Goal: Transaction & Acquisition: Book appointment/travel/reservation

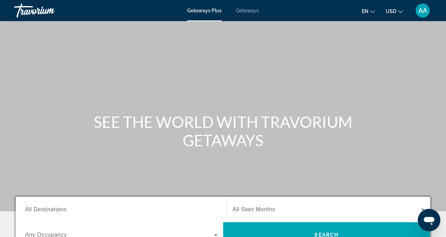
click at [251, 11] on span "Getaways" at bounding box center [247, 11] width 23 height 6
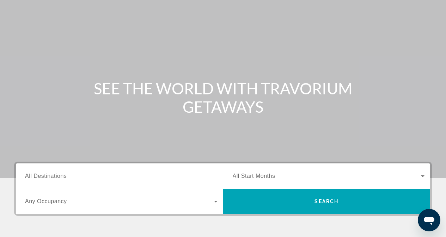
scroll to position [71, 0]
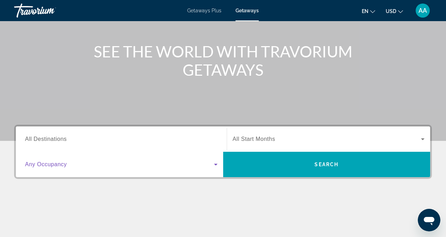
click at [216, 164] on icon "Search widget" at bounding box center [216, 165] width 4 height 2
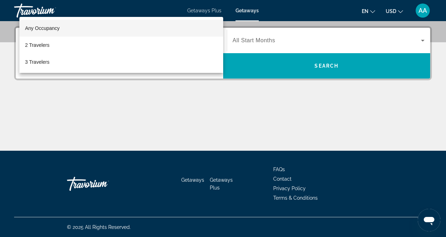
scroll to position [99, 0]
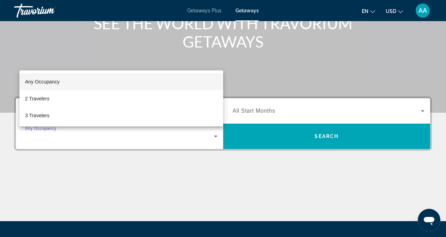
click at [297, 66] on div at bounding box center [223, 118] width 446 height 237
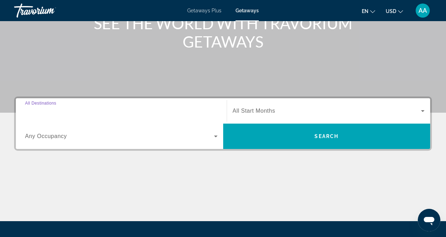
click at [215, 111] on input "Destination All Destinations" at bounding box center [121, 111] width 193 height 8
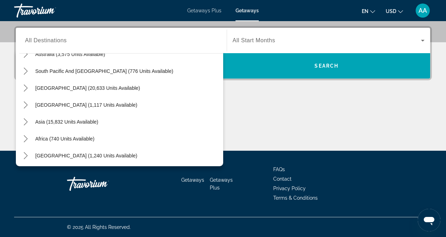
scroll to position [114, 0]
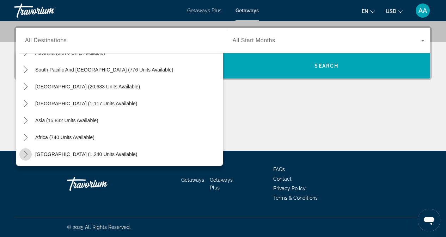
click at [28, 153] on icon "Toggle Middle East (1,240 units available) submenu" at bounding box center [25, 154] width 7 height 7
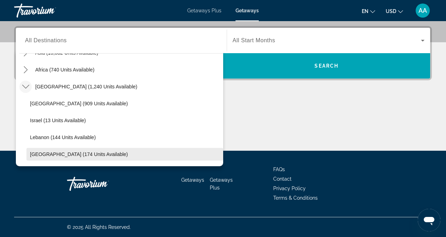
click at [91, 155] on span "United Arab Emirates (174 units available)" at bounding box center [79, 155] width 98 height 6
type input "**********"
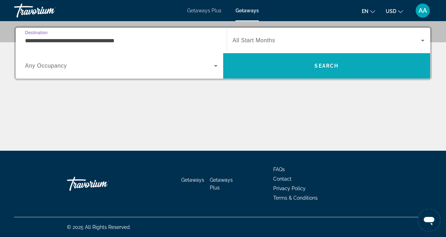
click at [306, 70] on span "Search" at bounding box center [326, 65] width 207 height 17
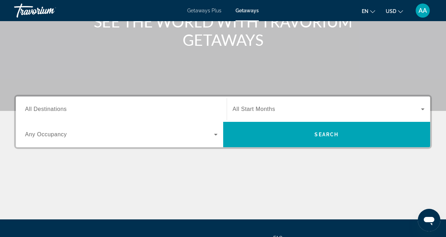
scroll to position [106, 0]
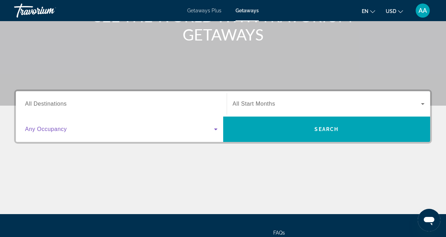
click at [216, 127] on icon "Search widget" at bounding box center [216, 129] width 8 height 8
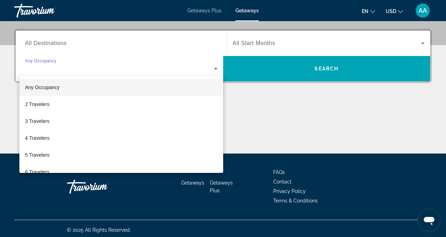
scroll to position [169, 0]
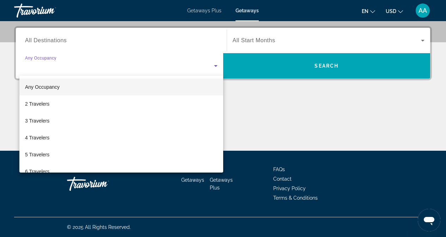
drag, startPoint x: 194, startPoint y: 39, endPoint x: 128, endPoint y: 47, distance: 67.1
click at [194, 39] on div at bounding box center [223, 118] width 446 height 237
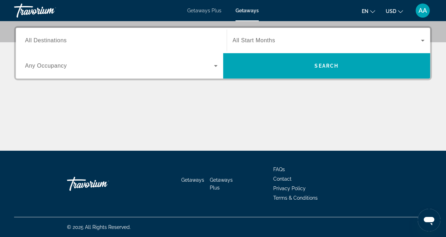
click at [65, 41] on span "All Destinations" at bounding box center [46, 40] width 42 height 6
click at [65, 41] on input "Destination All Destinations" at bounding box center [121, 41] width 193 height 8
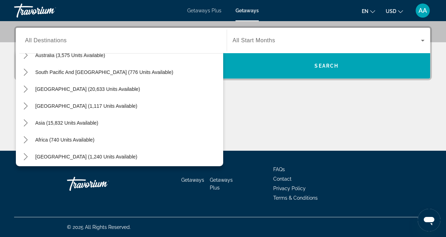
scroll to position [114, 0]
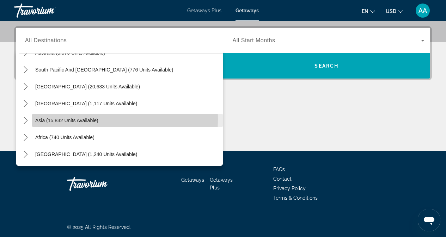
click at [59, 119] on span "Asia (15,832 units available)" at bounding box center [66, 121] width 63 height 6
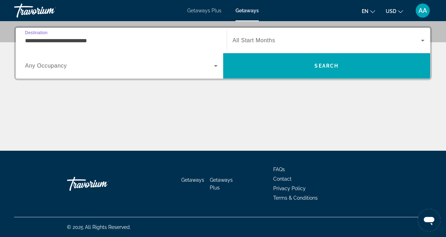
click at [173, 38] on input "**********" at bounding box center [121, 41] width 193 height 8
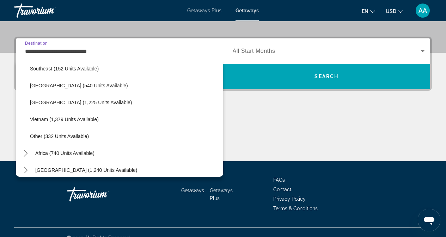
scroll to position [368, 0]
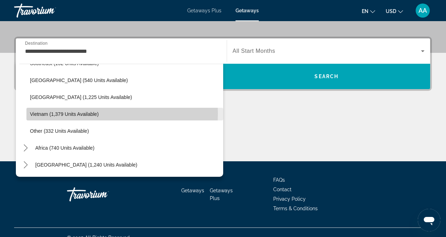
click at [68, 113] on span "Vietnam (1,379 units available)" at bounding box center [64, 114] width 69 height 6
type input "**********"
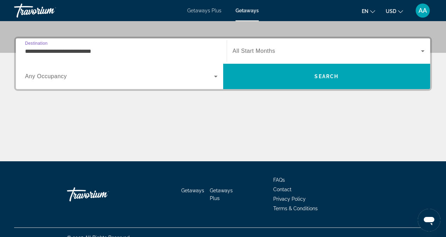
scroll to position [169, 0]
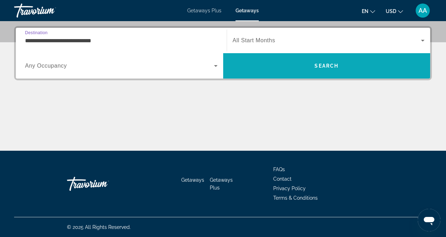
click at [324, 67] on span "Search" at bounding box center [327, 66] width 24 height 6
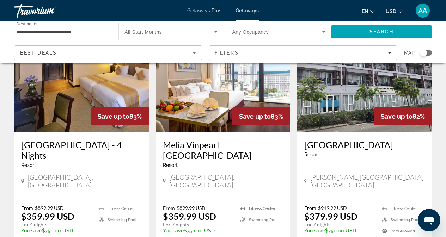
scroll to position [917, 0]
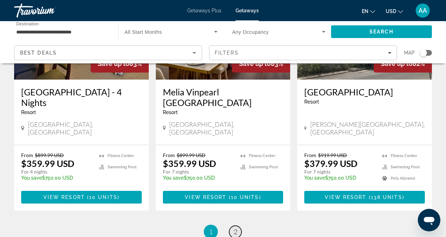
click at [237, 226] on link "page 2" at bounding box center [235, 232] width 12 height 12
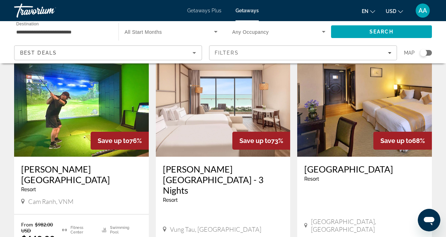
scroll to position [35, 0]
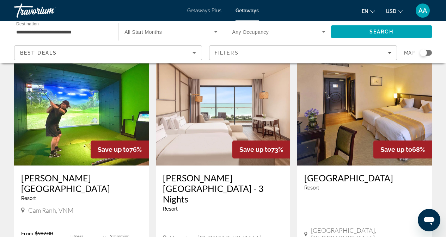
click at [79, 112] on img "Main content" at bounding box center [81, 109] width 135 height 113
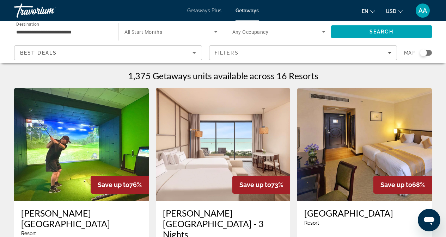
scroll to position [71, 0]
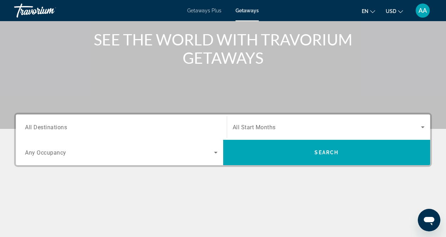
scroll to position [106, 0]
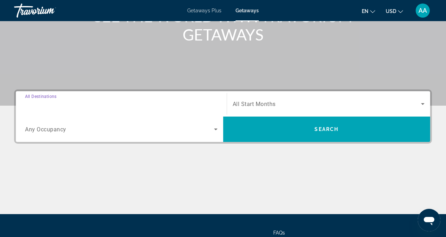
click at [92, 104] on input "Destination All Destinations" at bounding box center [121, 104] width 193 height 8
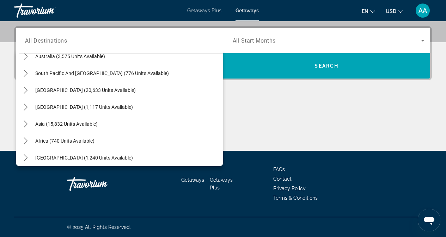
scroll to position [114, 0]
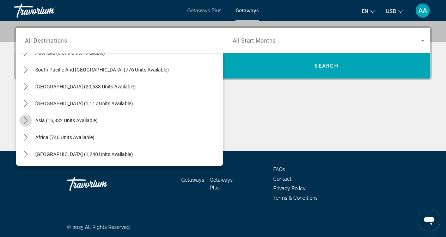
click at [25, 120] on icon "Toggle Asia (15,832 units available) submenu" at bounding box center [25, 120] width 7 height 7
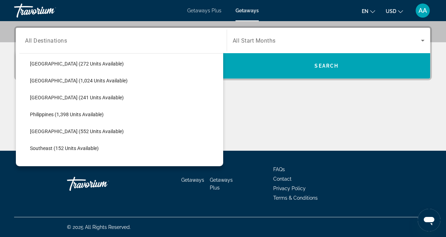
scroll to position [279, 0]
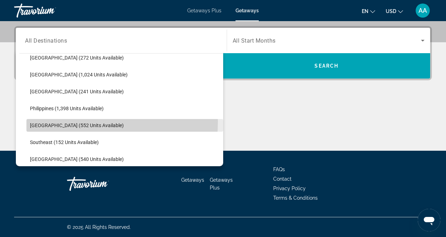
click at [55, 122] on span "Select destination: Singapore (552 units available)" at bounding box center [124, 125] width 197 height 17
type input "**********"
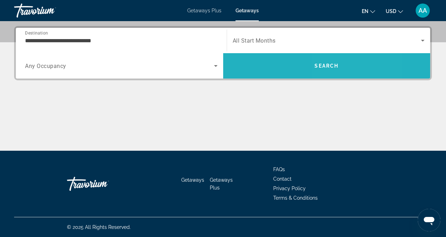
click at [330, 68] on span "Search" at bounding box center [327, 66] width 24 height 6
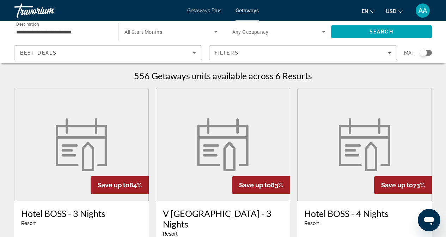
click at [211, 11] on span "Getaways Plus" at bounding box center [204, 11] width 34 height 6
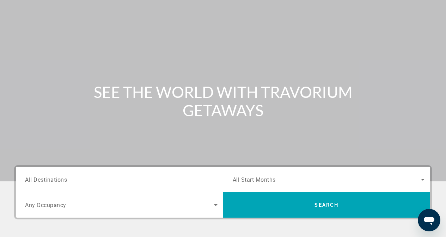
scroll to position [71, 0]
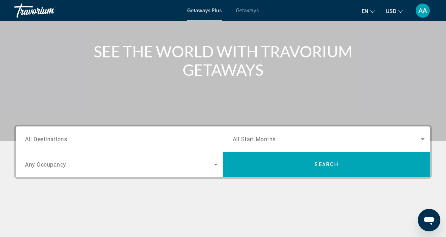
click at [51, 141] on span "All Destinations" at bounding box center [46, 139] width 42 height 7
click at [51, 141] on input "Destination All Destinations" at bounding box center [121, 139] width 193 height 8
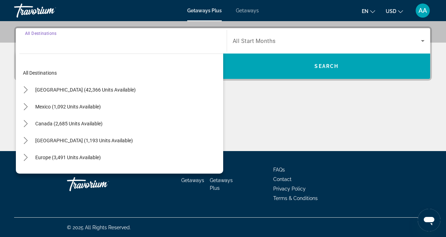
scroll to position [169, 0]
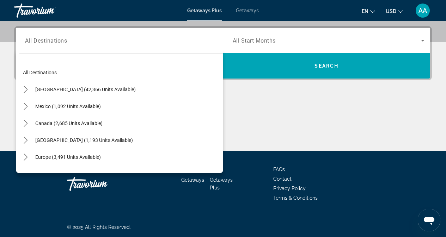
click at [4, 34] on div "Destination All Destinations All destinations United States (42,366 units avail…" at bounding box center [223, 88] width 446 height 125
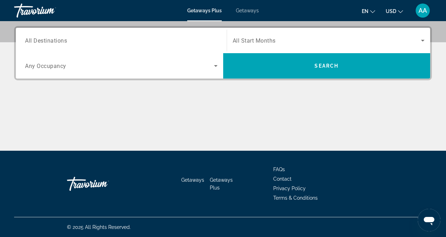
click at [75, 41] on input "Destination All Destinations" at bounding box center [121, 41] width 193 height 8
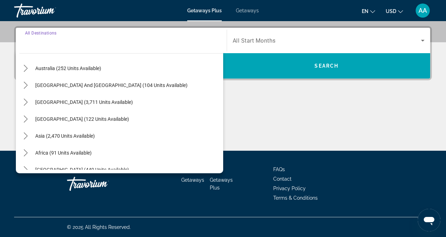
scroll to position [114, 0]
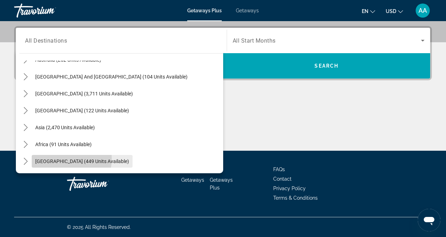
click at [49, 159] on span "Middle East (449 units available)" at bounding box center [82, 162] width 94 height 6
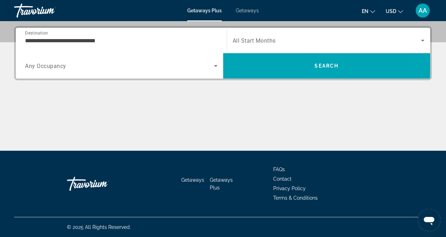
click at [133, 33] on div "**********" at bounding box center [121, 41] width 193 height 20
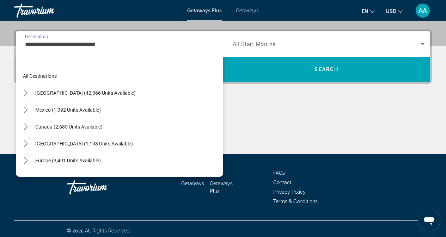
scroll to position [160, 0]
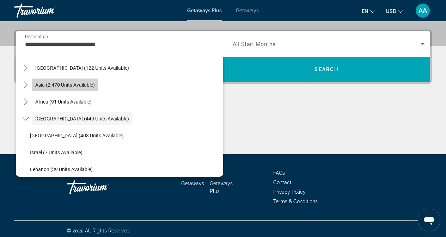
click at [69, 85] on span "Asia (2,470 units available)" at bounding box center [65, 85] width 60 height 6
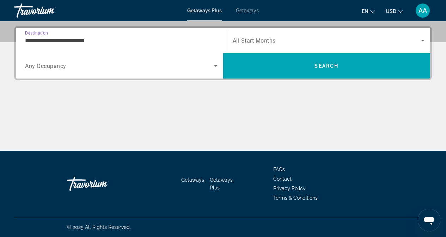
click at [84, 41] on input "**********" at bounding box center [121, 41] width 193 height 8
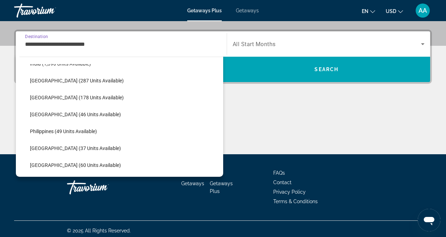
scroll to position [197, 0]
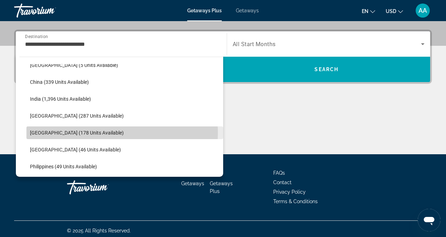
click at [74, 133] on span "Malaysia (178 units available)" at bounding box center [77, 133] width 94 height 6
type input "**********"
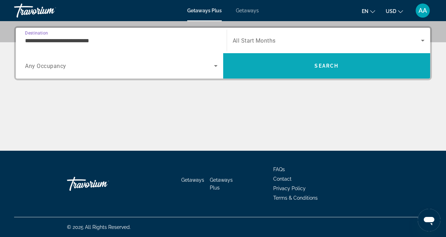
click at [310, 62] on span "Search" at bounding box center [326, 65] width 207 height 17
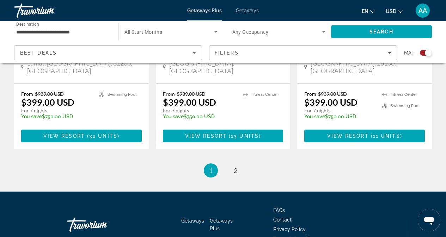
scroll to position [1175, 0]
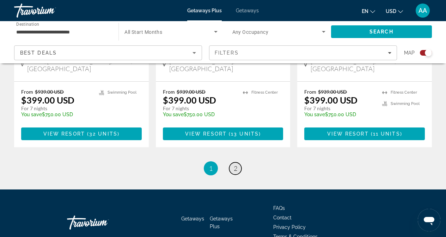
click at [235, 165] on span "2" at bounding box center [236, 169] width 4 height 8
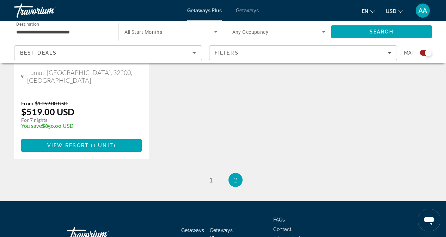
scroll to position [406, 0]
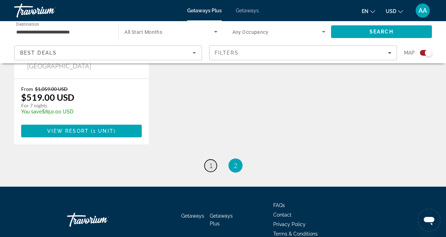
click at [211, 162] on span "1" at bounding box center [211, 166] width 4 height 8
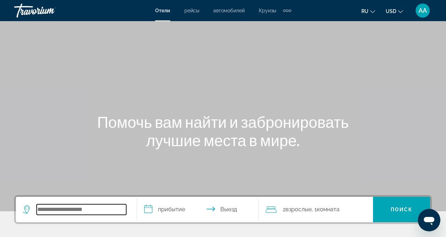
click at [61, 214] on input "Search hotel destination" at bounding box center [82, 210] width 90 height 11
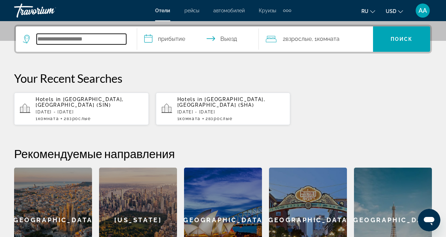
scroll to position [172, 0]
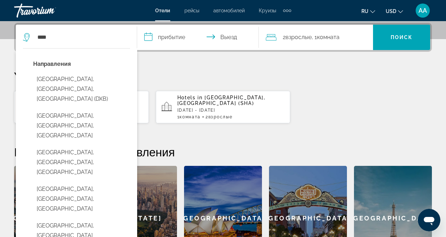
click at [71, 83] on button "[GEOGRAPHIC_DATA], [GEOGRAPHIC_DATA], [GEOGRAPHIC_DATA] (DXB)" at bounding box center [81, 89] width 97 height 33
type input "**********"
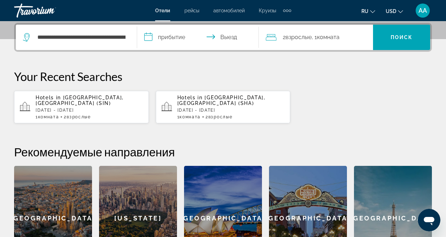
click at [144, 35] on input "**********" at bounding box center [199, 39] width 124 height 28
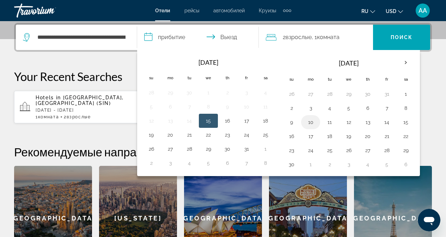
click at [305, 127] on button "10" at bounding box center [310, 122] width 11 height 10
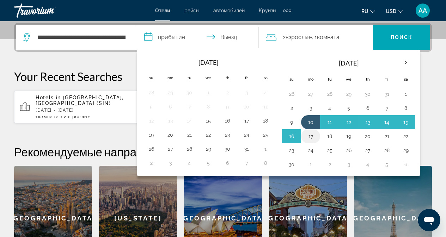
click at [314, 139] on button "17" at bounding box center [310, 137] width 11 height 10
type input "**********"
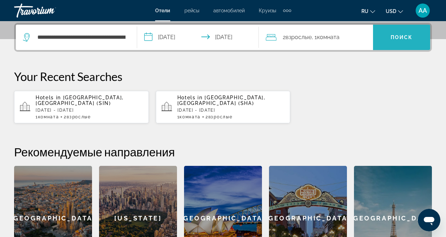
click at [404, 33] on span "Search" at bounding box center [401, 37] width 57 height 17
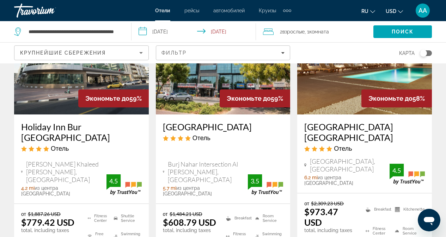
scroll to position [353, 0]
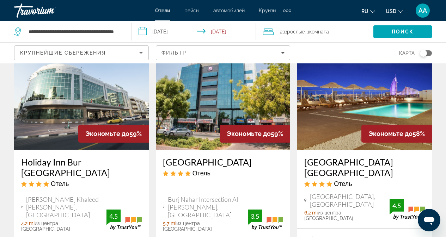
click at [53, 111] on img "Main content" at bounding box center [81, 93] width 135 height 113
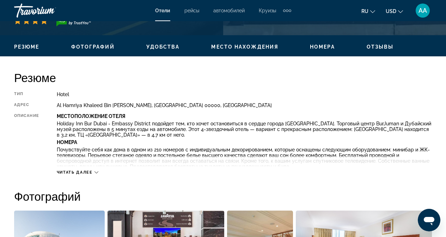
scroll to position [353, 0]
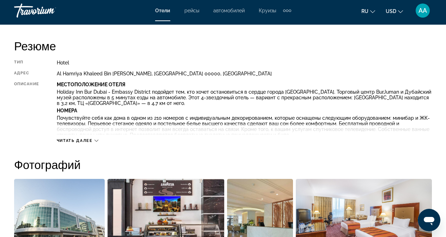
click at [87, 139] on span "Читать далее" at bounding box center [75, 141] width 36 height 5
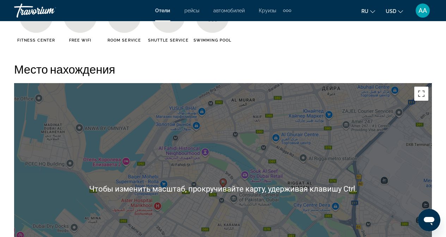
scroll to position [846, 0]
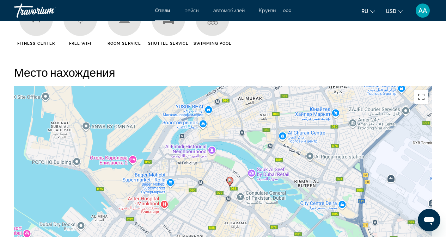
drag, startPoint x: 327, startPoint y: 201, endPoint x: 333, endPoint y: 195, distance: 8.0
click at [333, 195] on div "Чтобы активировать перетаскивание с помощью клавиатуры, нажмите Alt + Ввод. Пос…" at bounding box center [223, 192] width 418 height 212
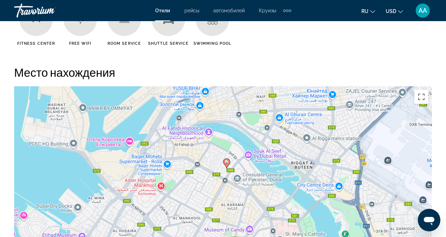
drag, startPoint x: 303, startPoint y: 168, endPoint x: 303, endPoint y: 151, distance: 16.9
click at [303, 151] on div "Чтобы активировать перетаскивание с помощью клавиатуры, нажмите Alt + Ввод. Пос…" at bounding box center [223, 192] width 418 height 212
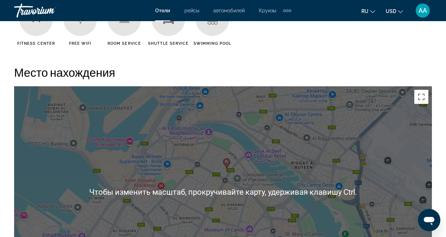
scroll to position [952, 0]
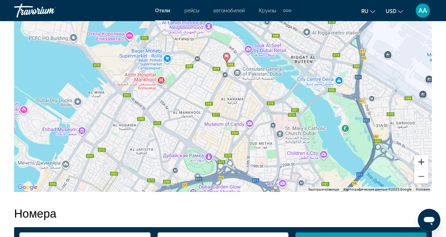
click at [418, 157] on button "Увеличить" at bounding box center [421, 162] width 14 height 14
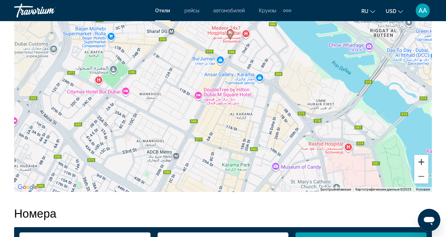
click at [419, 160] on button "Увеличить" at bounding box center [421, 162] width 14 height 14
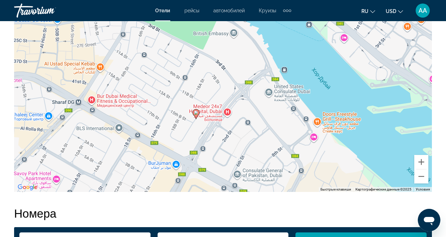
drag, startPoint x: 322, startPoint y: 60, endPoint x: 281, endPoint y: 186, distance: 133.2
click at [281, 186] on div "Чтобы активировать перетаскивание с помощью клавиатуры, нажмите Alt + Ввод. Пос…" at bounding box center [223, 87] width 418 height 212
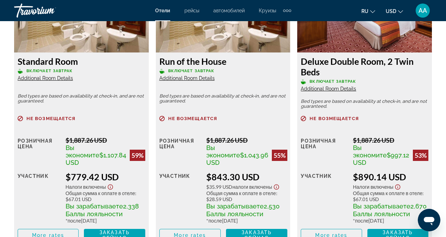
scroll to position [1294, 0]
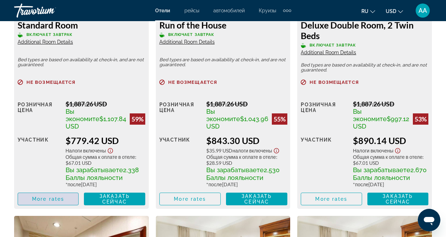
click at [65, 208] on span "Main content" at bounding box center [48, 199] width 60 height 17
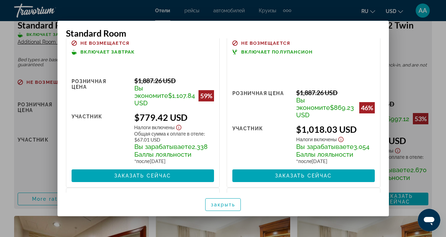
scroll to position [0, 0]
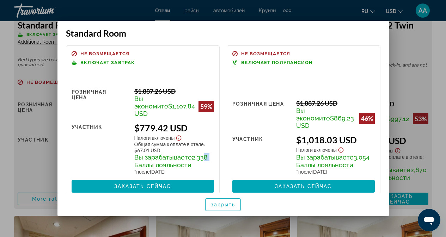
drag, startPoint x: 202, startPoint y: 151, endPoint x: 211, endPoint y: 153, distance: 8.8
click at [211, 153] on div "Вы зарабатываете 2,338 Баллы лояльности" at bounding box center [174, 161] width 80 height 16
click at [233, 202] on span "закрыть" at bounding box center [223, 205] width 25 height 6
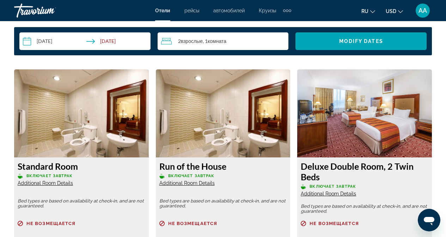
scroll to position [1153, 0]
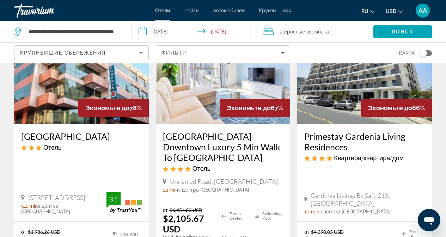
scroll to position [71, 0]
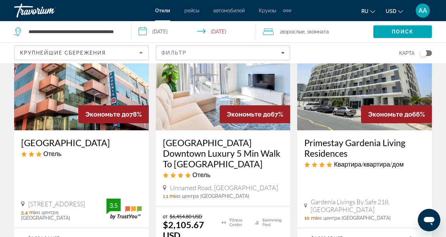
click at [228, 95] on img "Main content" at bounding box center [223, 74] width 135 height 113
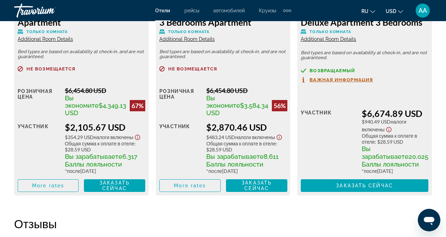
scroll to position [1234, 0]
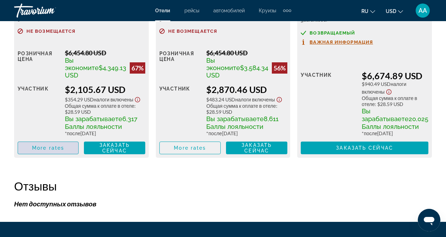
click at [35, 157] on span "Main content" at bounding box center [48, 148] width 60 height 17
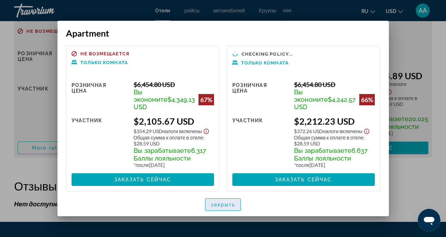
click at [230, 206] on span "закрыть" at bounding box center [223, 205] width 25 height 6
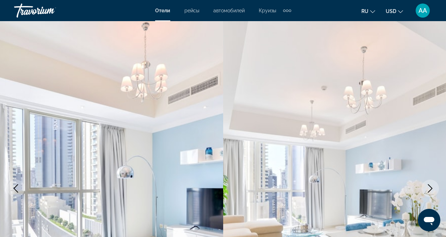
scroll to position [1234, 0]
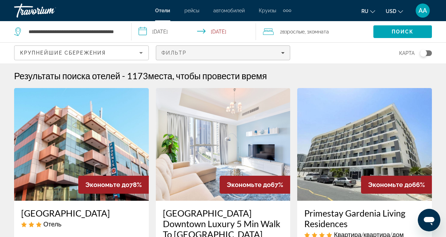
click at [284, 53] on icon "Filters" at bounding box center [283, 53] width 4 height 2
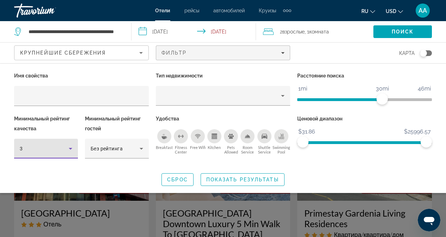
click at [71, 149] on icon "Hotel Filters" at bounding box center [71, 149] width 4 height 2
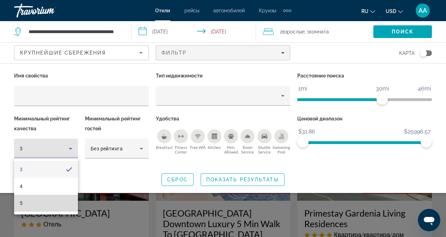
click at [38, 205] on mat-option "5" at bounding box center [46, 203] width 64 height 17
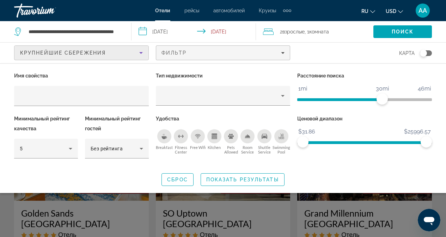
click at [142, 54] on icon "Sort by" at bounding box center [141, 53] width 8 height 8
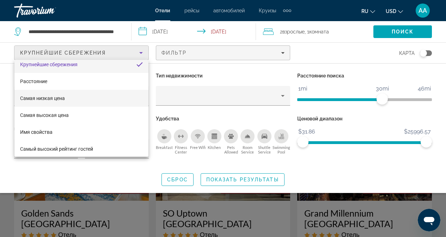
scroll to position [10, 0]
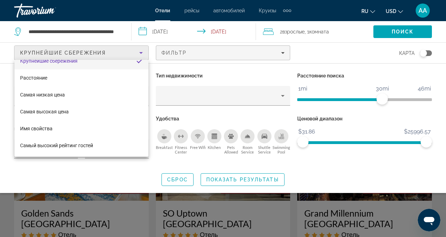
click at [74, 173] on div at bounding box center [223, 118] width 446 height 237
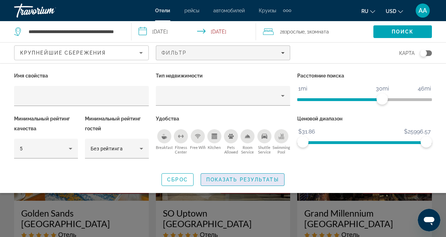
click at [215, 178] on span "Показать результаты" at bounding box center [242, 180] width 73 height 6
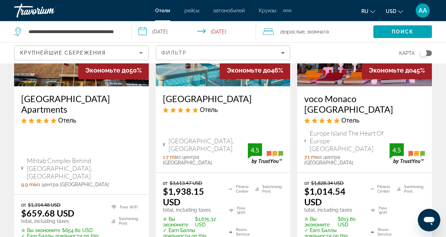
scroll to position [388, 0]
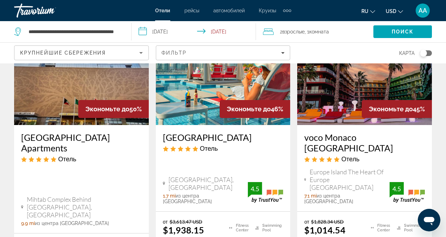
click at [53, 84] on img "Main content" at bounding box center [81, 68] width 135 height 113
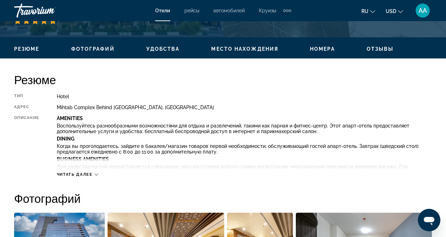
scroll to position [317, 0]
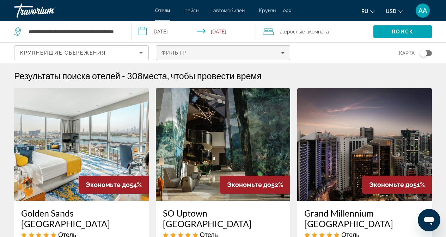
click at [285, 52] on span "Filters" at bounding box center [223, 52] width 134 height 17
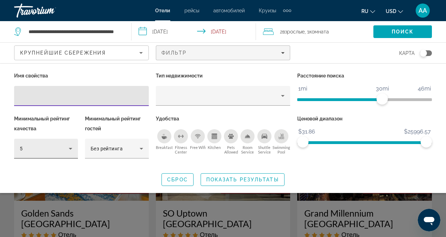
click at [73, 148] on icon "Hotel Filters" at bounding box center [70, 149] width 8 height 8
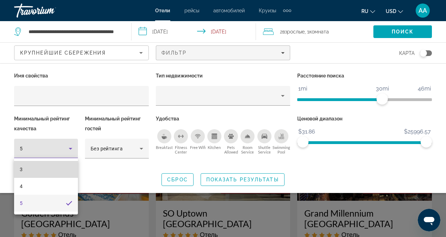
click at [57, 168] on mat-option "3" at bounding box center [46, 169] width 64 height 17
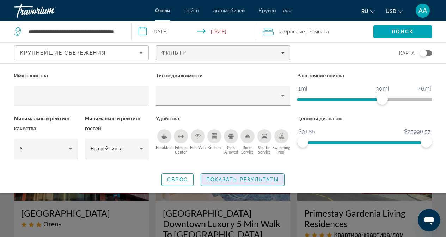
click at [242, 180] on span "Показать результаты" at bounding box center [242, 180] width 73 height 6
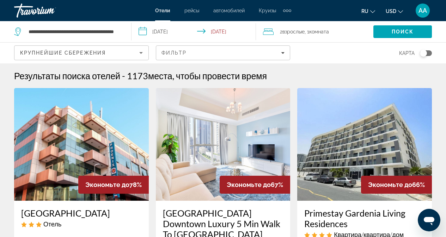
click at [430, 54] on div "Toggle map" at bounding box center [426, 53] width 12 height 6
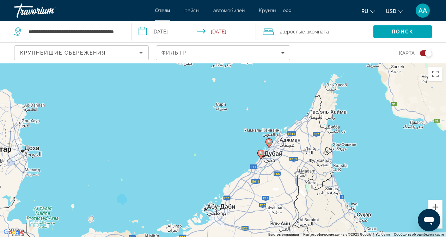
click at [269, 144] on icon "Main content" at bounding box center [269, 143] width 6 height 9
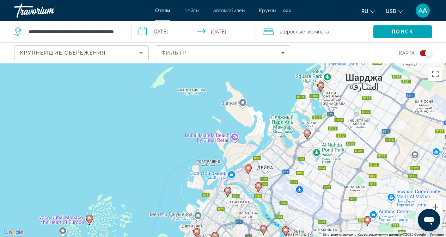
drag, startPoint x: 273, startPoint y: 154, endPoint x: 373, endPoint y: 130, distance: 102.7
click at [373, 130] on div "Чтобы активировать перетаскивание с помощью клавиатуры, нажмите Alt + Ввод. Пос…" at bounding box center [223, 150] width 446 height 174
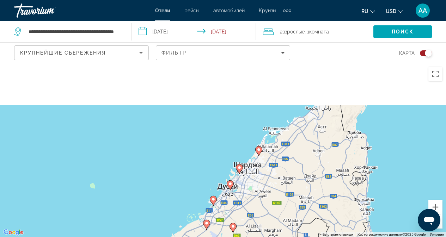
drag, startPoint x: 306, startPoint y: 147, endPoint x: 311, endPoint y: 191, distance: 44.0
click at [311, 191] on div "Чтобы активировать перетаскивание с помощью клавиатуры, нажмите Alt + Ввод. Пос…" at bounding box center [223, 150] width 446 height 174
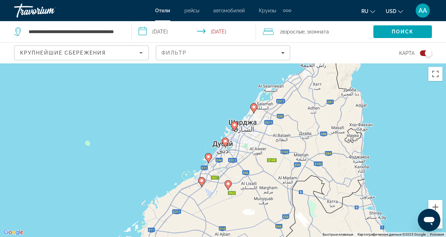
click at [291, 11] on div "Extra navigation items" at bounding box center [290, 11] width 2 height 2
click at [263, 10] on span "Круизы" at bounding box center [267, 11] width 17 height 6
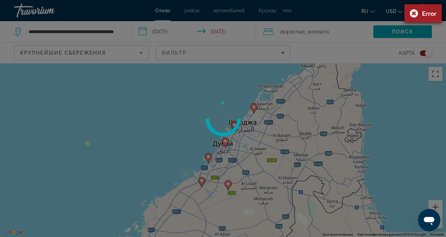
click at [415, 14] on div "Error" at bounding box center [422, 13] width 37 height 18
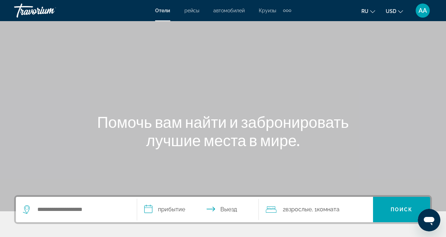
click at [264, 11] on span "Круизы" at bounding box center [267, 11] width 17 height 6
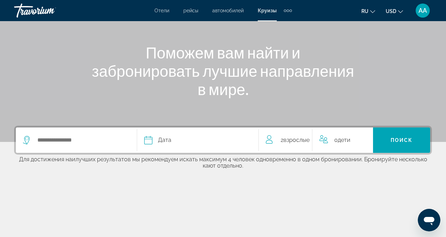
scroll to position [71, 0]
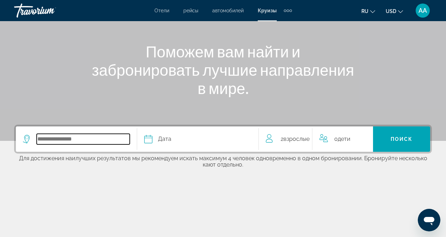
click at [101, 136] on input "Select cruise destination" at bounding box center [83, 139] width 93 height 11
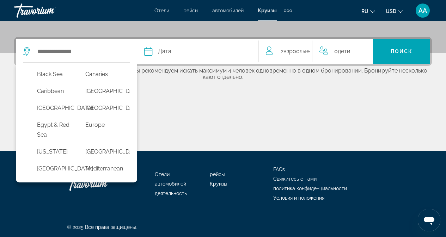
scroll to position [75, 0]
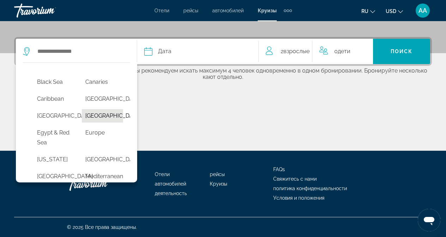
click at [96, 123] on button "Dubai & Emirates" at bounding box center [102, 115] width 41 height 13
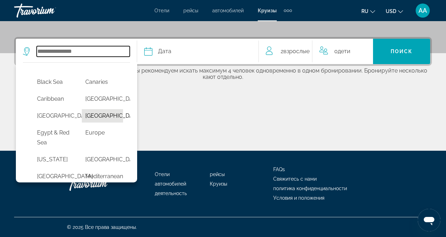
type input "**********"
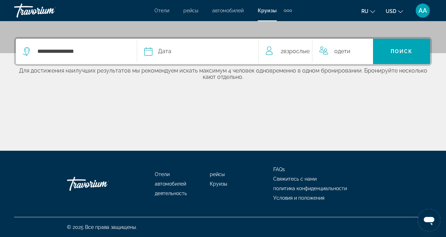
click at [205, 60] on button "Дата январь февраль Маршировать апрель Может Июнь Июль Август Сентябрь Октябрь …" at bounding box center [197, 51] width 107 height 25
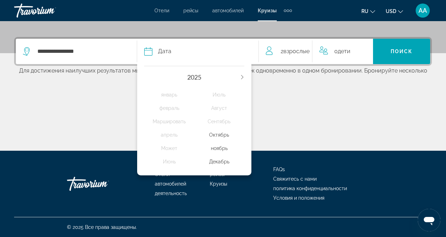
click at [219, 147] on div "ноябрь" at bounding box center [219, 148] width 50 height 13
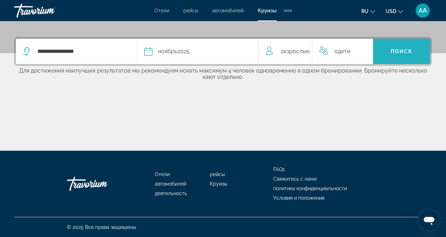
click at [394, 51] on span "Поиск" at bounding box center [402, 52] width 22 height 6
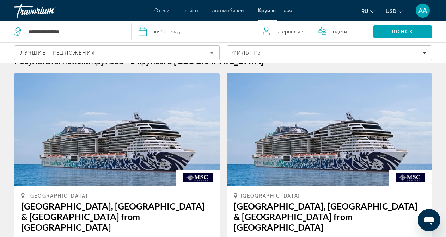
scroll to position [35, 0]
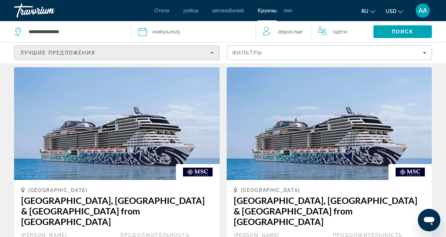
click at [214, 53] on icon "Sort by" at bounding box center [212, 53] width 8 height 8
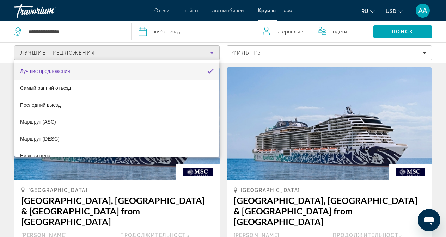
click at [86, 37] on div at bounding box center [223, 118] width 446 height 237
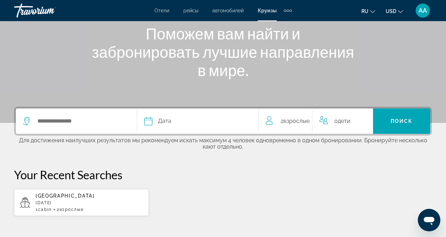
scroll to position [106, 0]
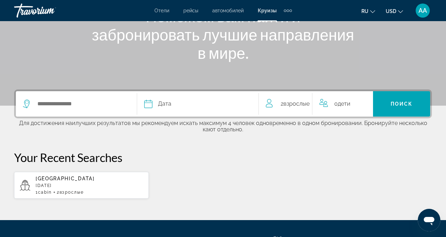
click at [94, 98] on div "Search widget" at bounding box center [76, 103] width 107 height 25
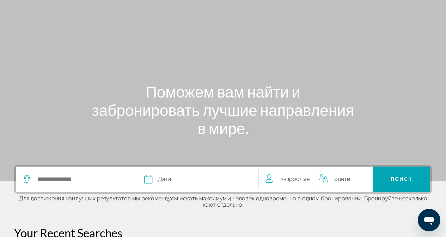
scroll to position [0, 0]
